Goal: Information Seeking & Learning: Learn about a topic

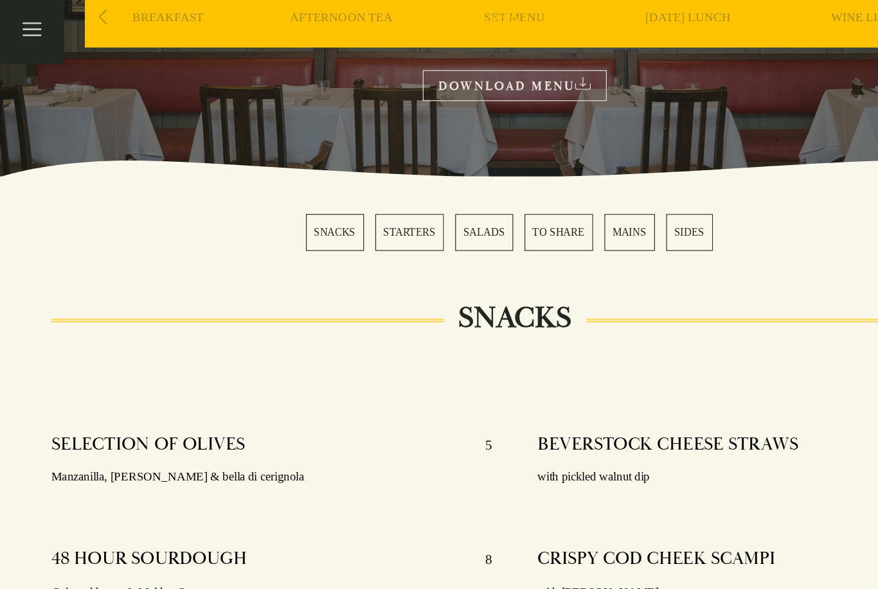
scroll to position [232, 0]
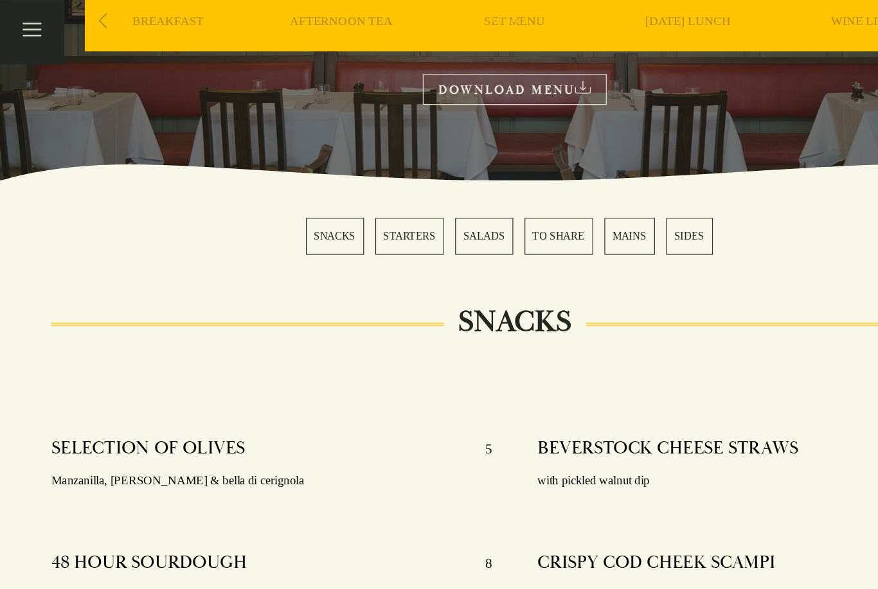
click at [358, 202] on link "STARTERS" at bounding box center [349, 201] width 58 height 31
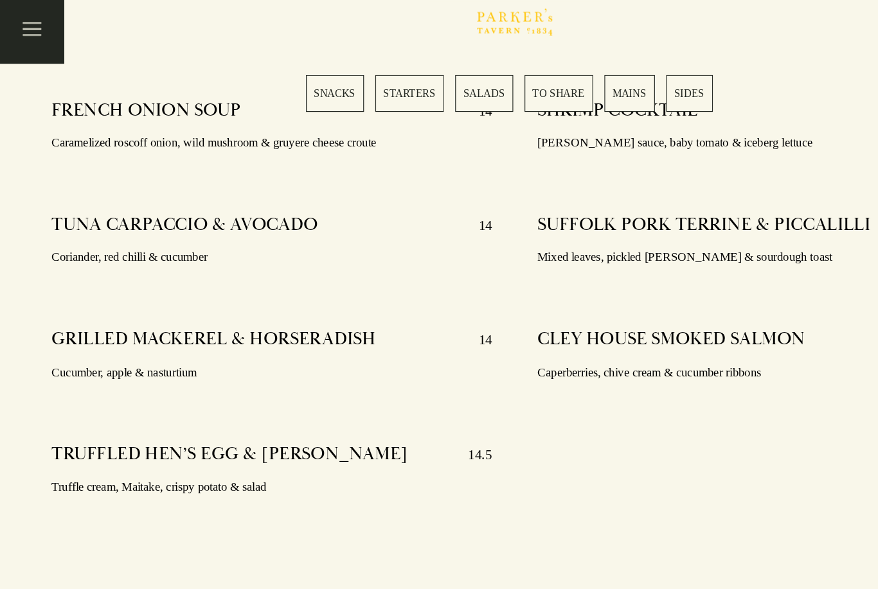
scroll to position [1056, 0]
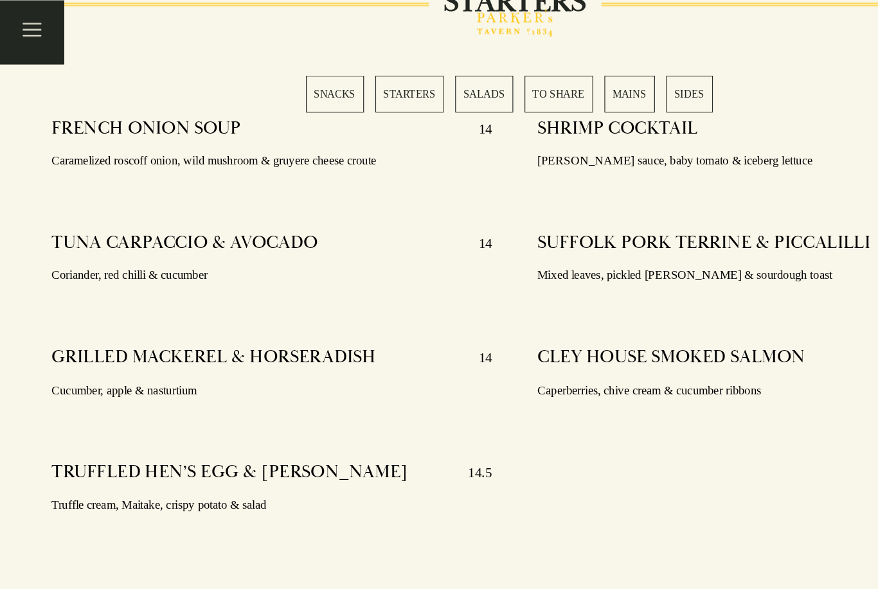
click at [419, 82] on link "SALADS" at bounding box center [412, 79] width 49 height 31
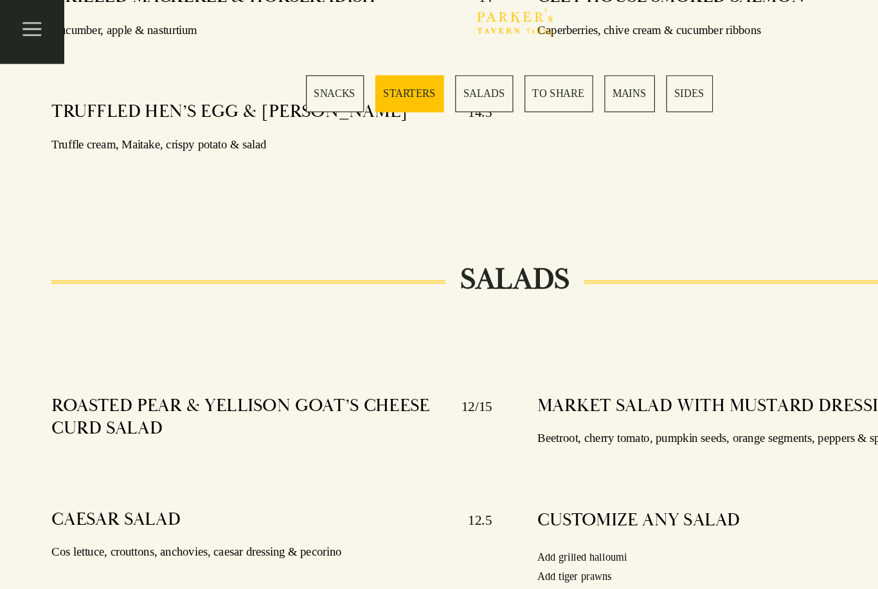
scroll to position [1342, 0]
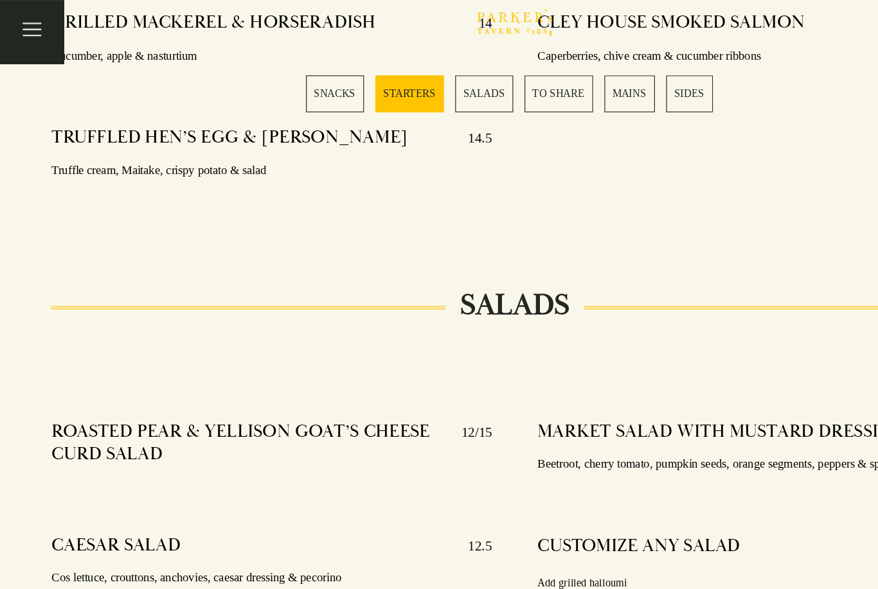
click at [545, 78] on link "MAINS" at bounding box center [537, 79] width 43 height 31
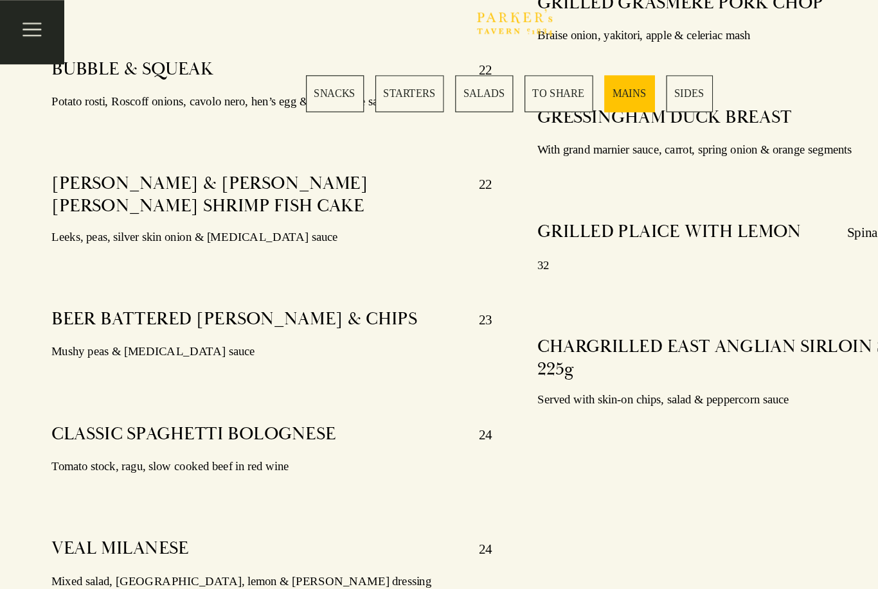
scroll to position [2536, 0]
click at [483, 83] on link "TO SHARE" at bounding box center [476, 79] width 58 height 31
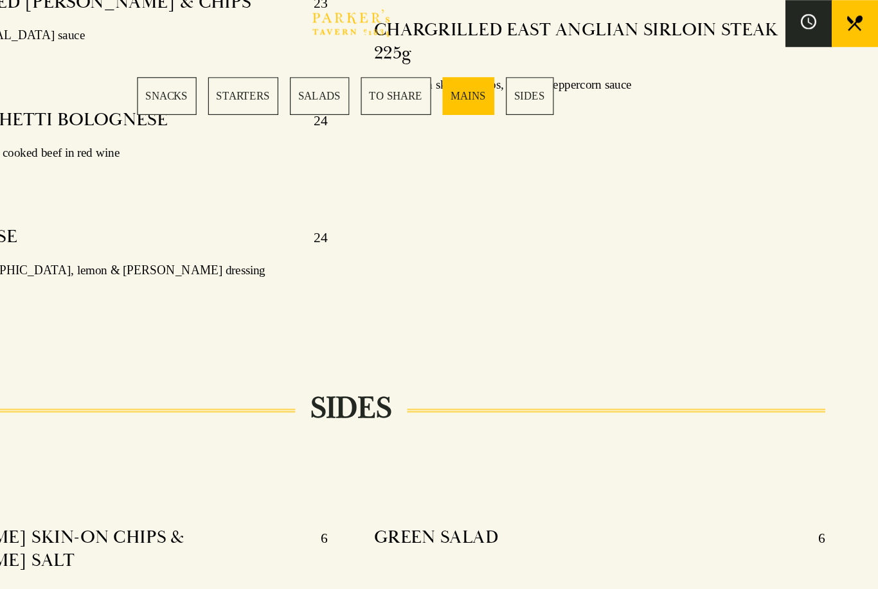
scroll to position [2805, 0]
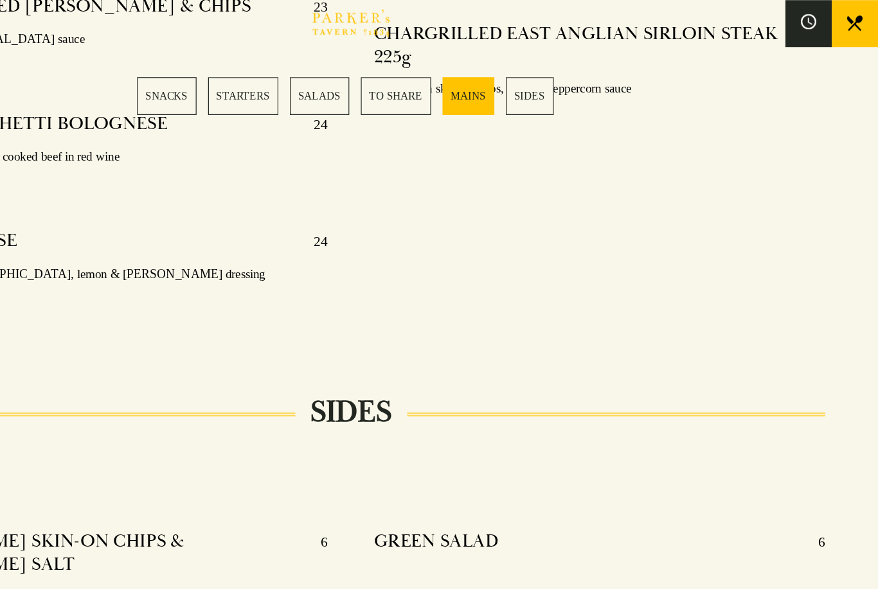
click at [568, 90] on link "SIDES" at bounding box center [588, 79] width 40 height 31
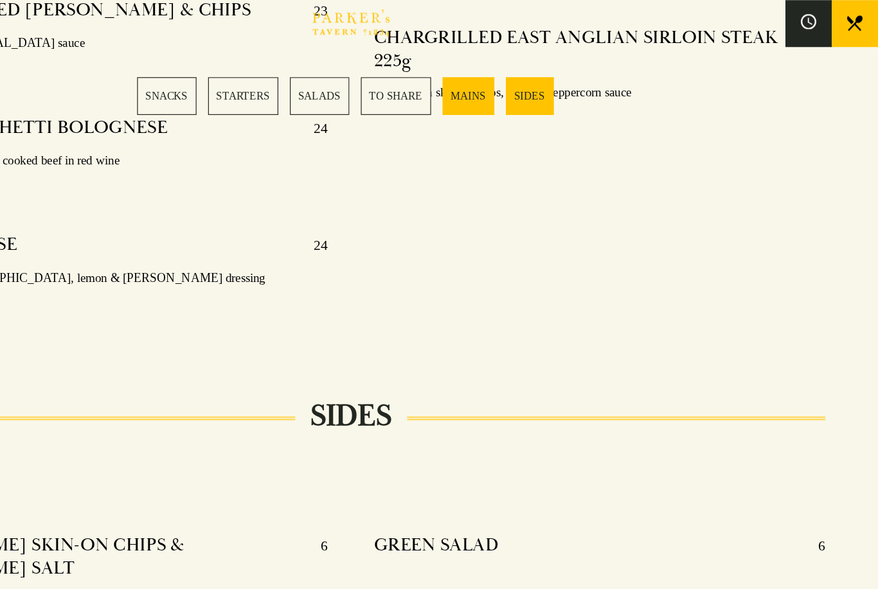
scroll to position [2776, 0]
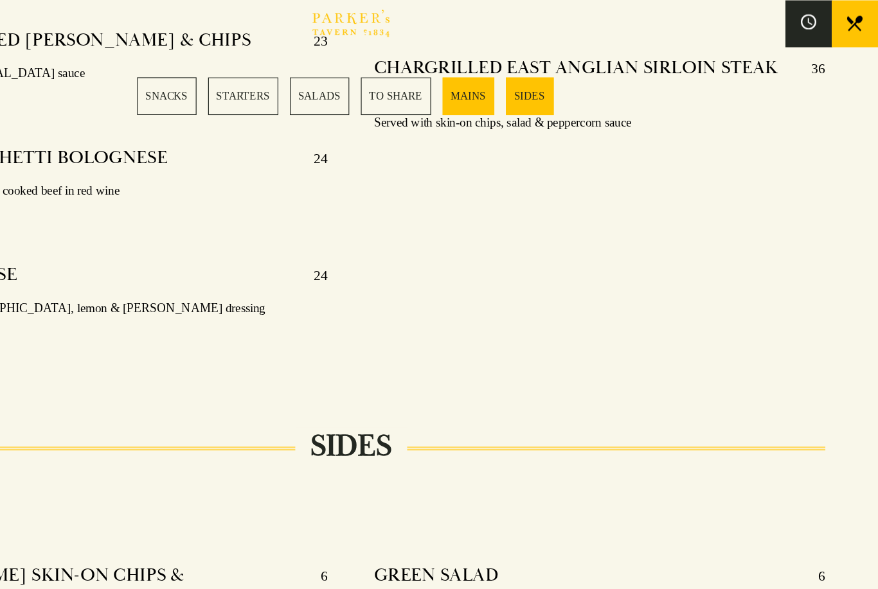
click at [320, 77] on link "STARTERS" at bounding box center [349, 79] width 58 height 31
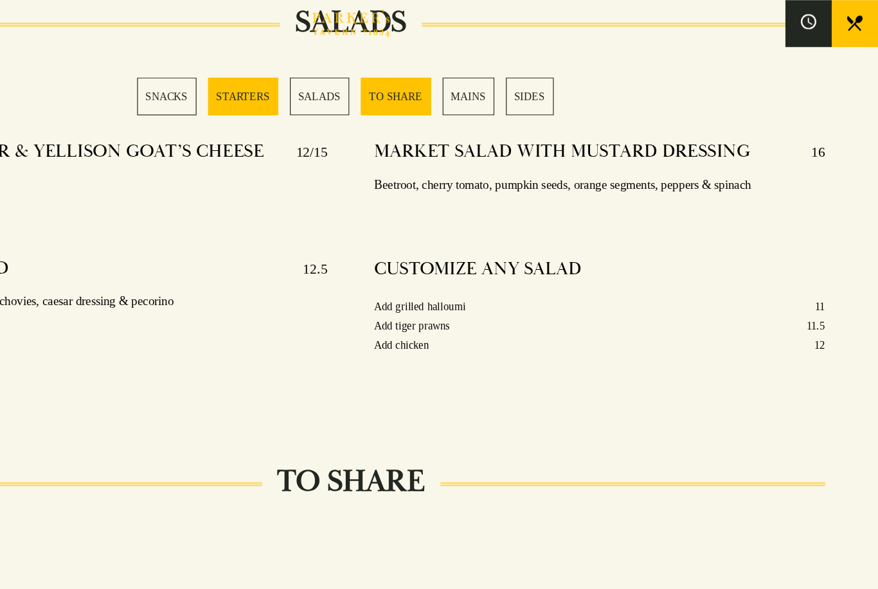
scroll to position [1055, 0]
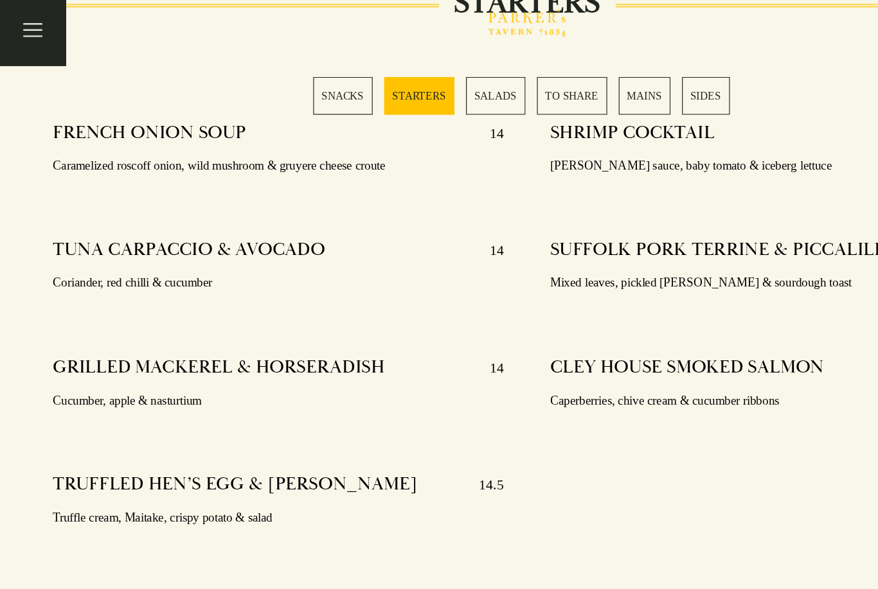
click at [280, 69] on link "SNACKS" at bounding box center [285, 79] width 49 height 31
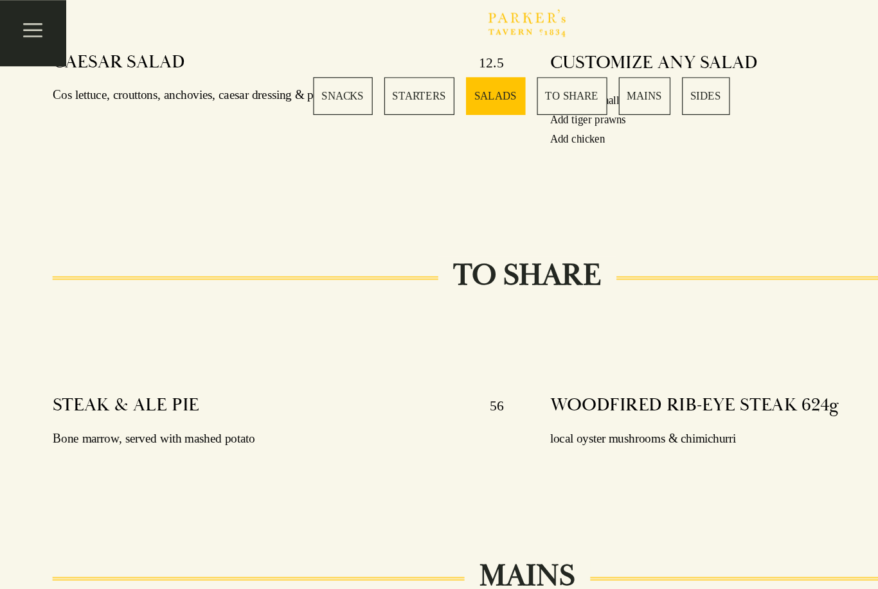
scroll to position [1755, 0]
